Goal: Task Accomplishment & Management: Use online tool/utility

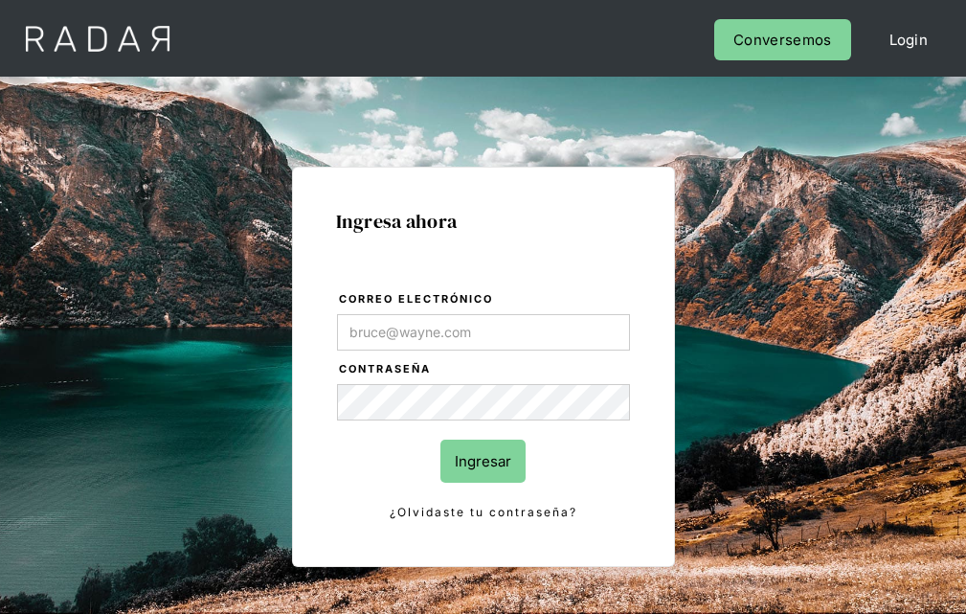
type input "[EMAIL_ADDRESS][PERSON_NAME][DOMAIN_NAME]"
click at [483, 461] on input "Ingresar" at bounding box center [483, 461] width 85 height 43
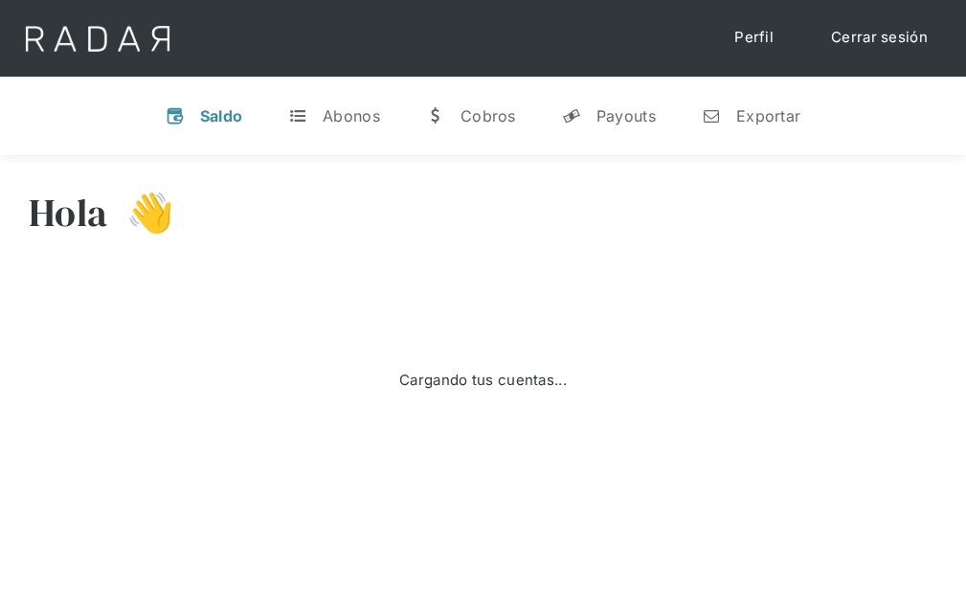
select select "7"
click at [751, 115] on div "Exportar" at bounding box center [768, 115] width 64 height 19
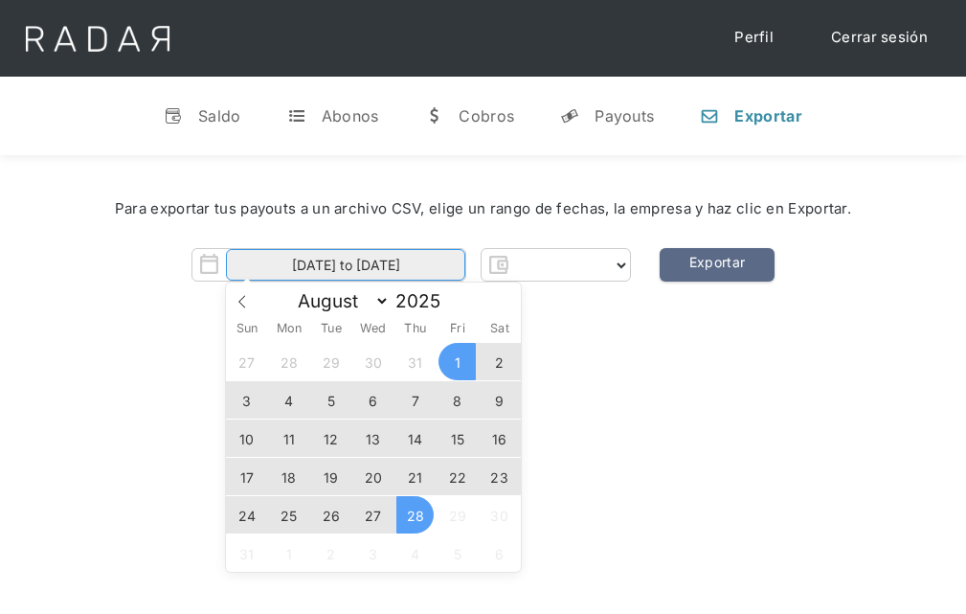
click at [346, 265] on input "[DATE] to [DATE]" at bounding box center [345, 265] width 239 height 32
click at [374, 515] on span "27" at bounding box center [372, 514] width 37 height 37
type input "[DATE] to [DATE]"
select select "prontopaga"
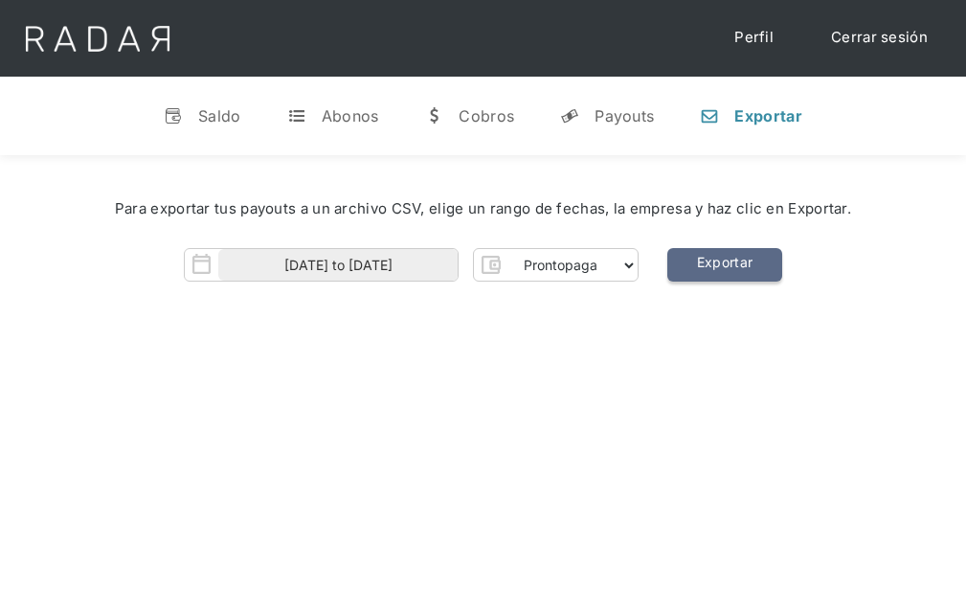
click at [724, 265] on link "Exportar" at bounding box center [725, 265] width 115 height 34
